Goal: Entertainment & Leisure: Consume media (video, audio)

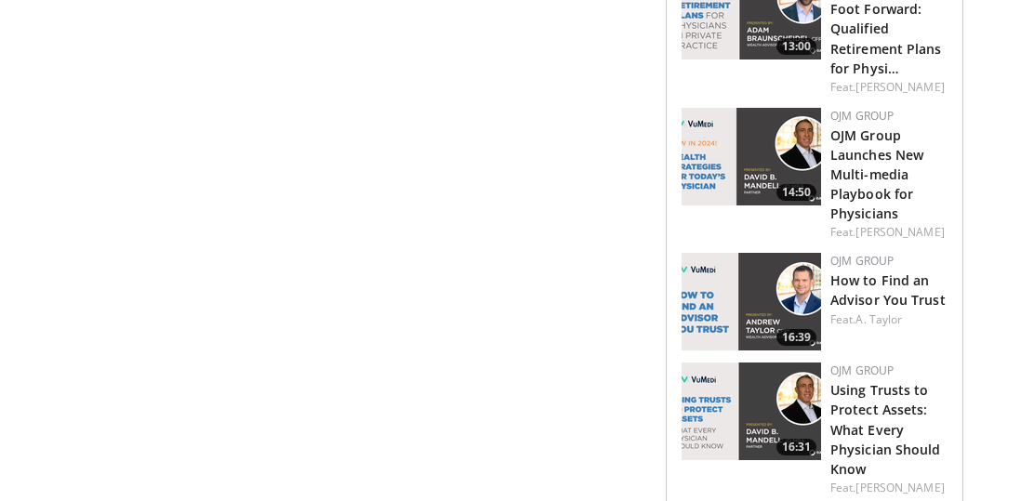
scroll to position [1892, 0]
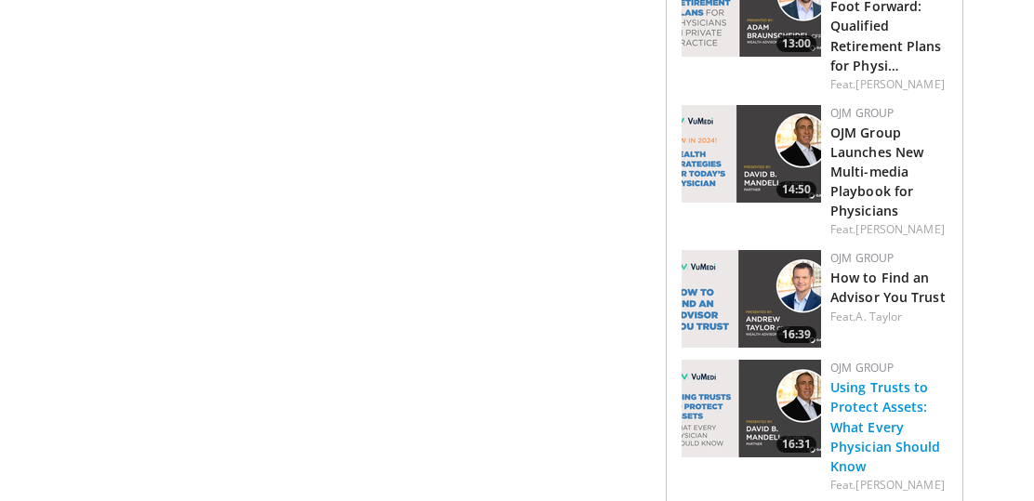
click at [866, 386] on link "Using Trusts to Protect Assets: What Every Physician Should Know" at bounding box center [886, 427] width 111 height 96
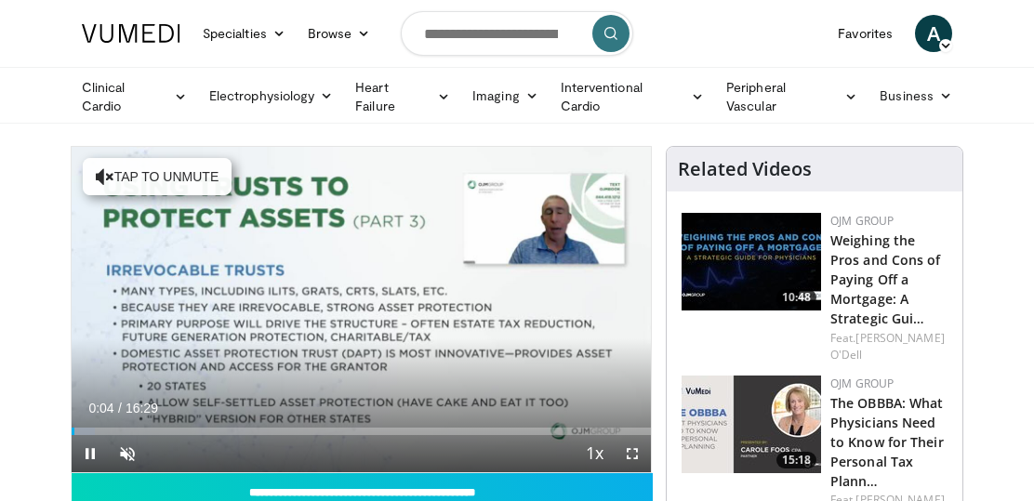
click at [90, 450] on span "Video Player" at bounding box center [90, 453] width 37 height 37
click at [88, 447] on span "Video Player" at bounding box center [90, 453] width 37 height 37
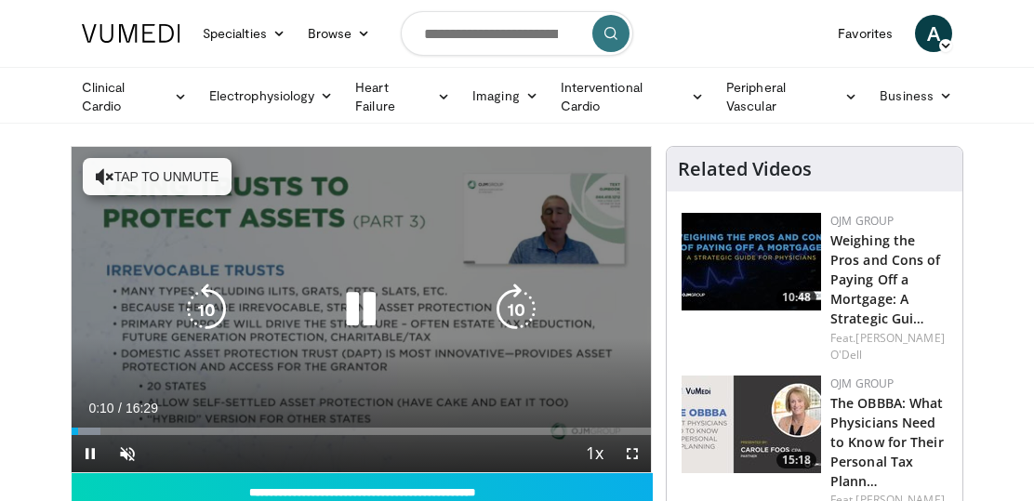
click at [178, 175] on button "Tap to unmute" at bounding box center [157, 176] width 149 height 37
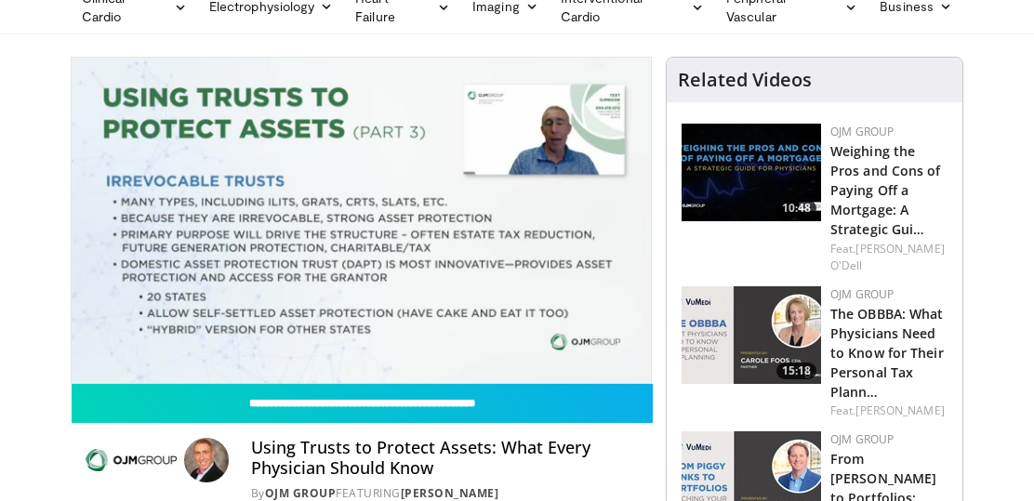
scroll to position [80, 0]
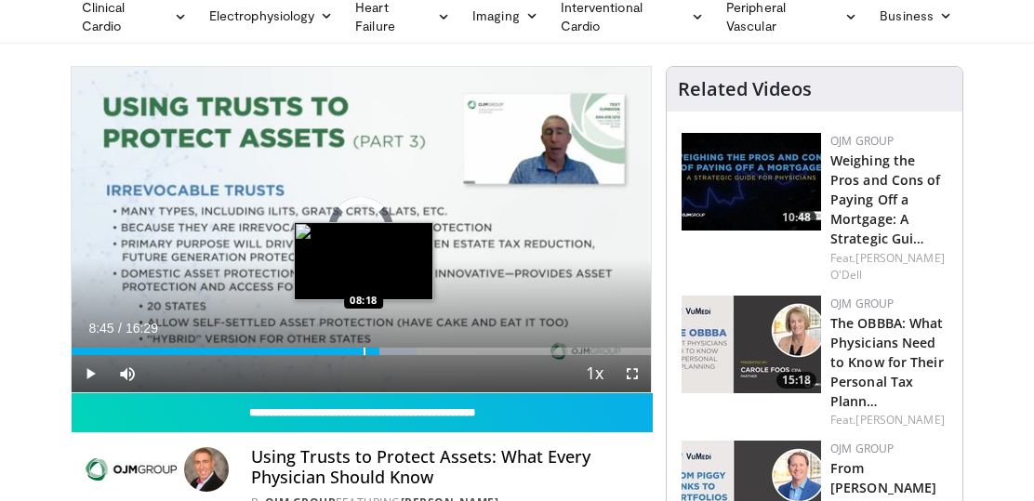
drag, startPoint x: 380, startPoint y: 350, endPoint x: 365, endPoint y: 349, distance: 14.9
click at [365, 349] on div "Progress Bar" at bounding box center [365, 351] width 2 height 7
drag, startPoint x: 366, startPoint y: 349, endPoint x: 352, endPoint y: 346, distance: 14.2
click at [352, 348] on div "Progress Bar" at bounding box center [353, 351] width 2 height 7
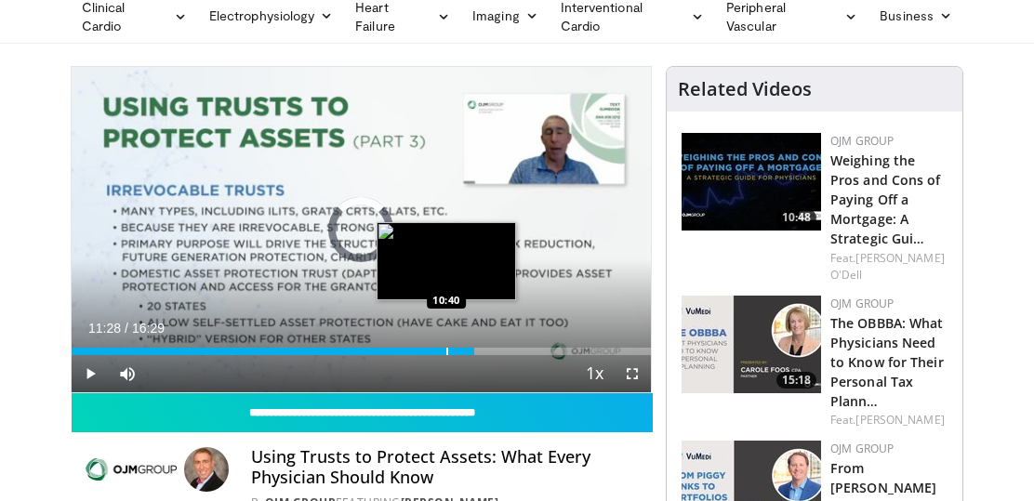
drag, startPoint x: 474, startPoint y: 352, endPoint x: 448, endPoint y: 349, distance: 26.2
click at [448, 349] on div "Loaded : 64.71% 10:41 10:40" at bounding box center [362, 351] width 580 height 7
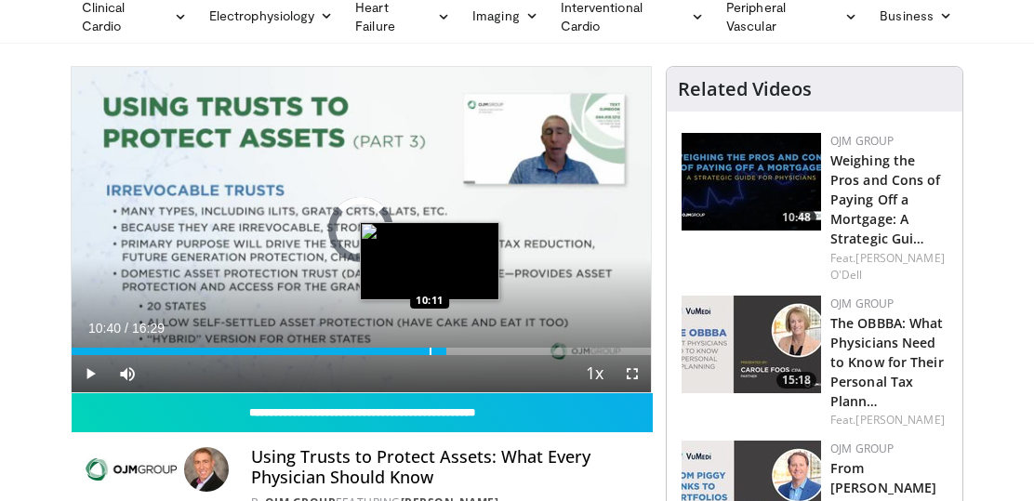
drag, startPoint x: 447, startPoint y: 348, endPoint x: 433, endPoint y: 347, distance: 14.0
click at [433, 348] on div "Loaded : 0.00% 10:13 10:11" at bounding box center [362, 351] width 580 height 7
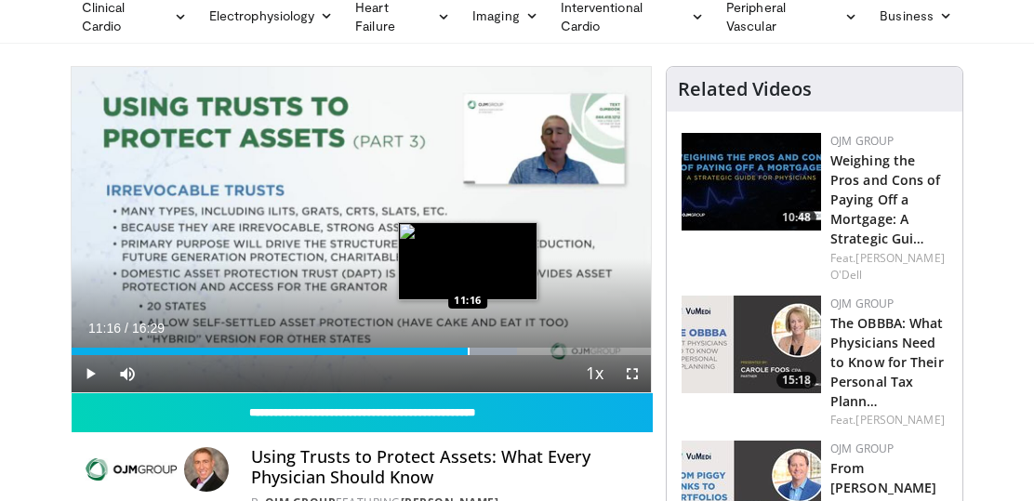
click at [468, 352] on div "Progress Bar" at bounding box center [469, 351] width 2 height 7
